Goal: Transaction & Acquisition: Purchase product/service

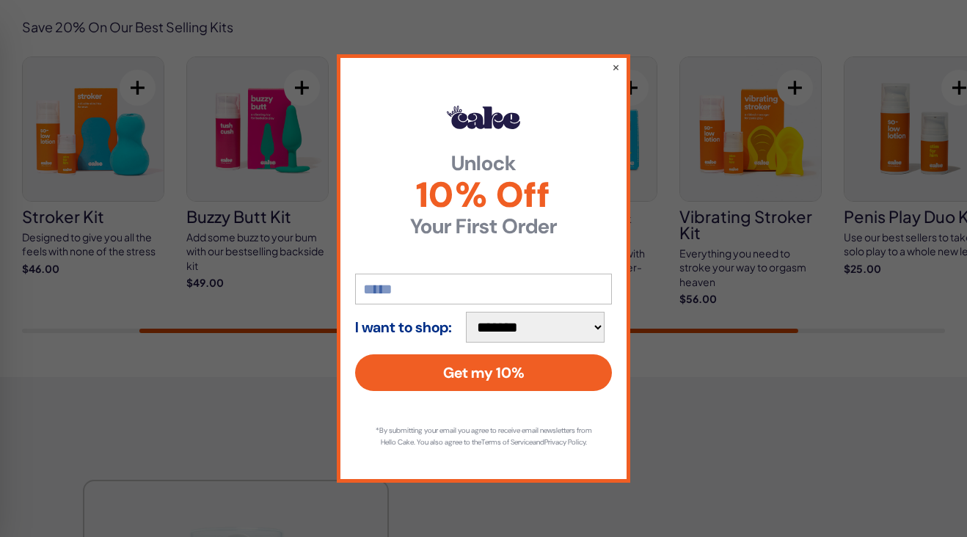
scroll to position [2568, 0]
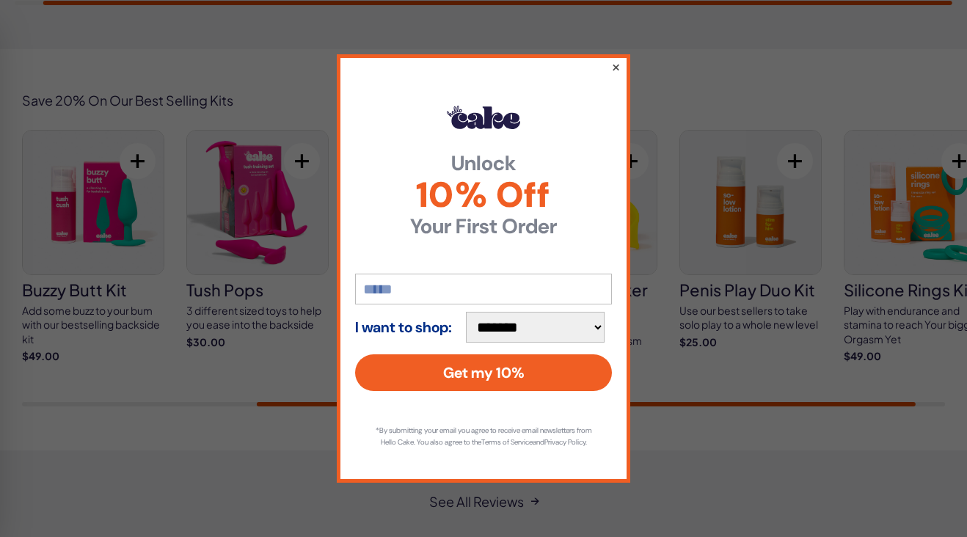
click at [616, 58] on button "×" at bounding box center [616, 67] width 10 height 18
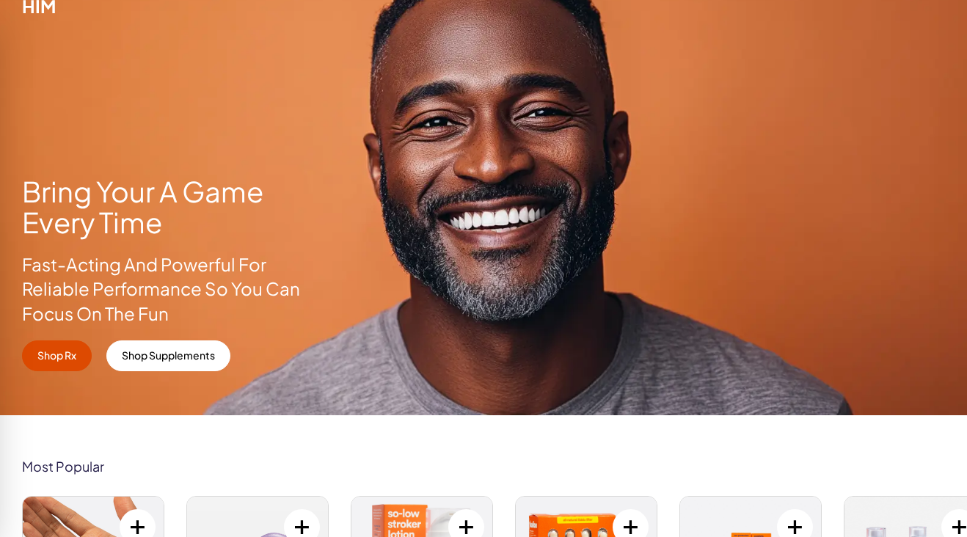
scroll to position [43, 0]
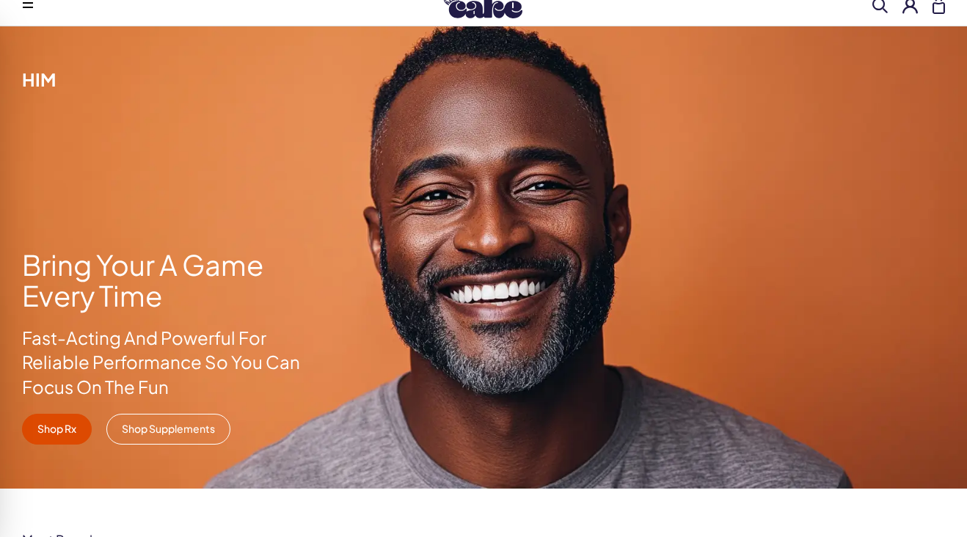
click at [162, 422] on link "Shop Supplements" at bounding box center [168, 429] width 124 height 31
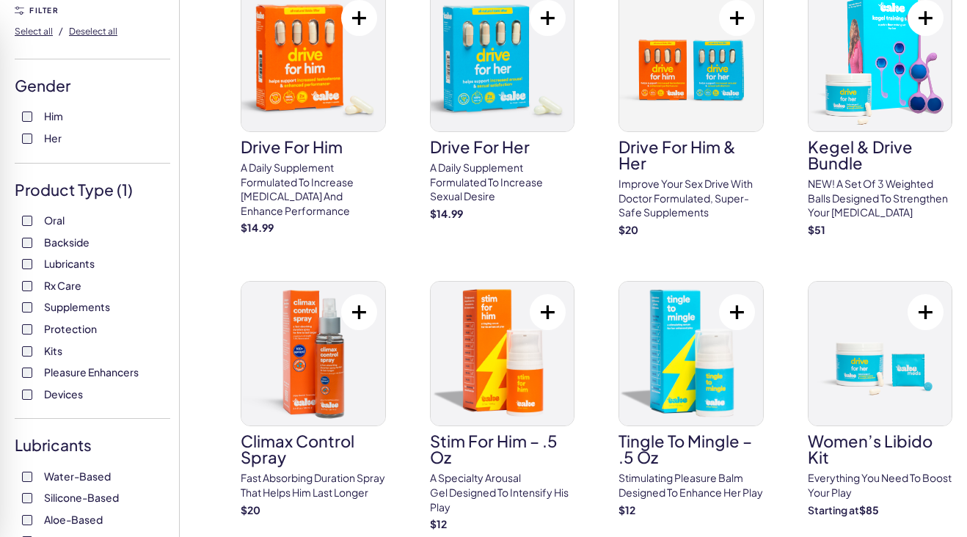
scroll to position [293, 0]
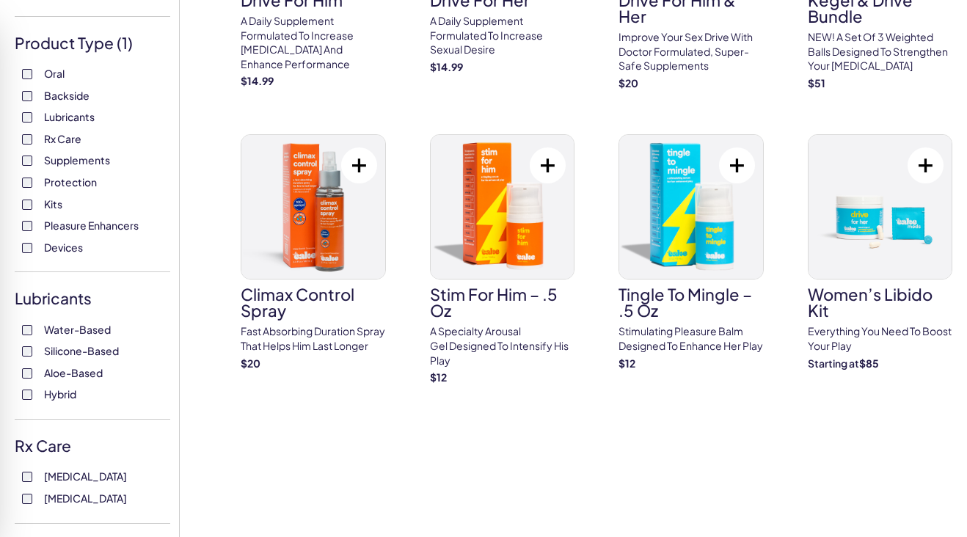
click at [91, 328] on span "Water-Based" at bounding box center [77, 329] width 67 height 19
